Goal: Transaction & Acquisition: Download file/media

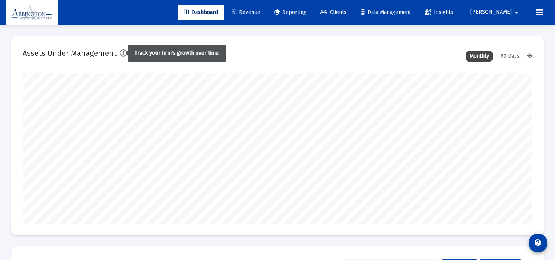
scroll to position [151, 509]
type input "[DATE]"
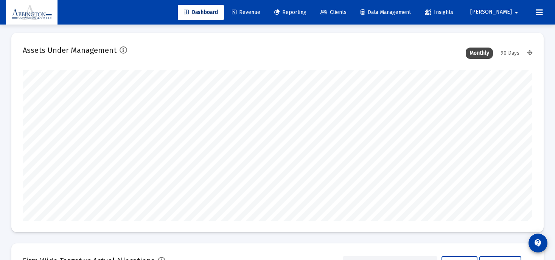
scroll to position [0, 0]
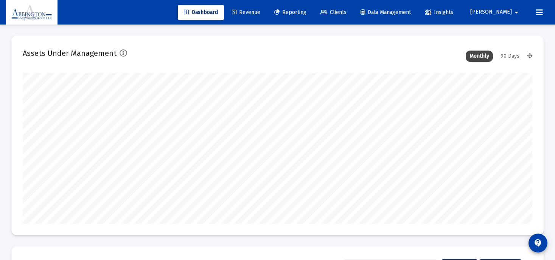
click at [266, 15] on link "Revenue" at bounding box center [246, 12] width 40 height 15
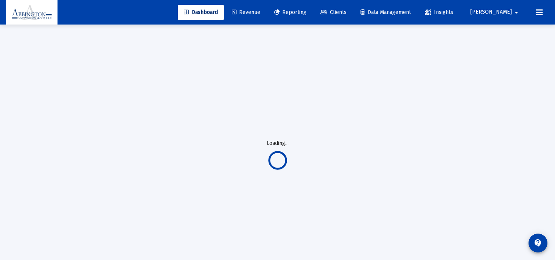
click at [306, 13] on span "Reporting" at bounding box center [290, 12] width 32 height 6
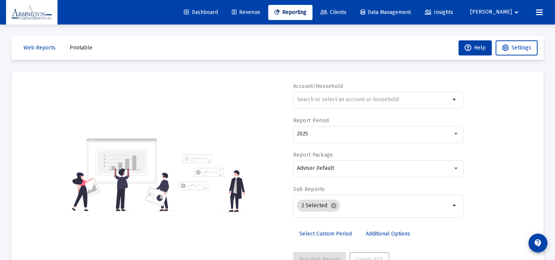
click at [260, 14] on span "Revenue" at bounding box center [246, 12] width 28 height 6
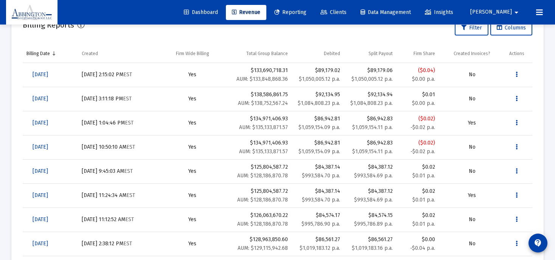
scroll to position [274, 0]
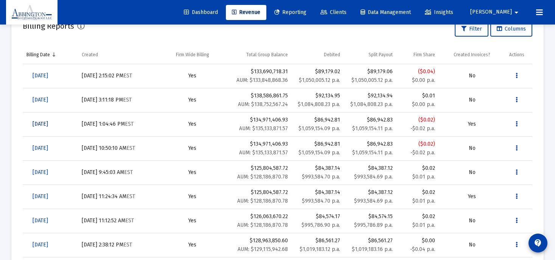
click at [48, 124] on span "[DATE]" at bounding box center [40, 124] width 15 height 6
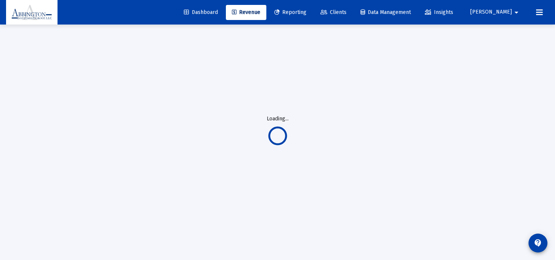
scroll to position [25, 0]
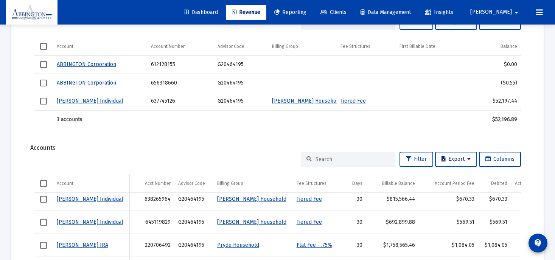
click at [470, 162] on button "Export" at bounding box center [456, 159] width 42 height 15
click at [464, 181] on button "Export All Rows" at bounding box center [457, 179] width 51 height 18
